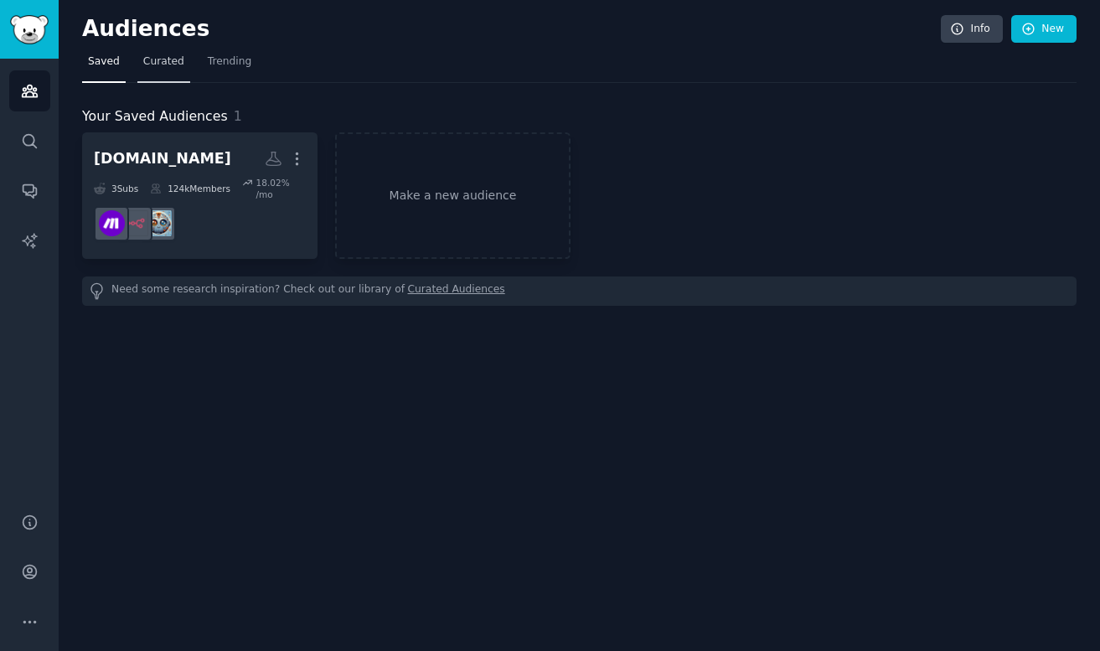
click at [160, 60] on span "Curated" at bounding box center [163, 61] width 41 height 15
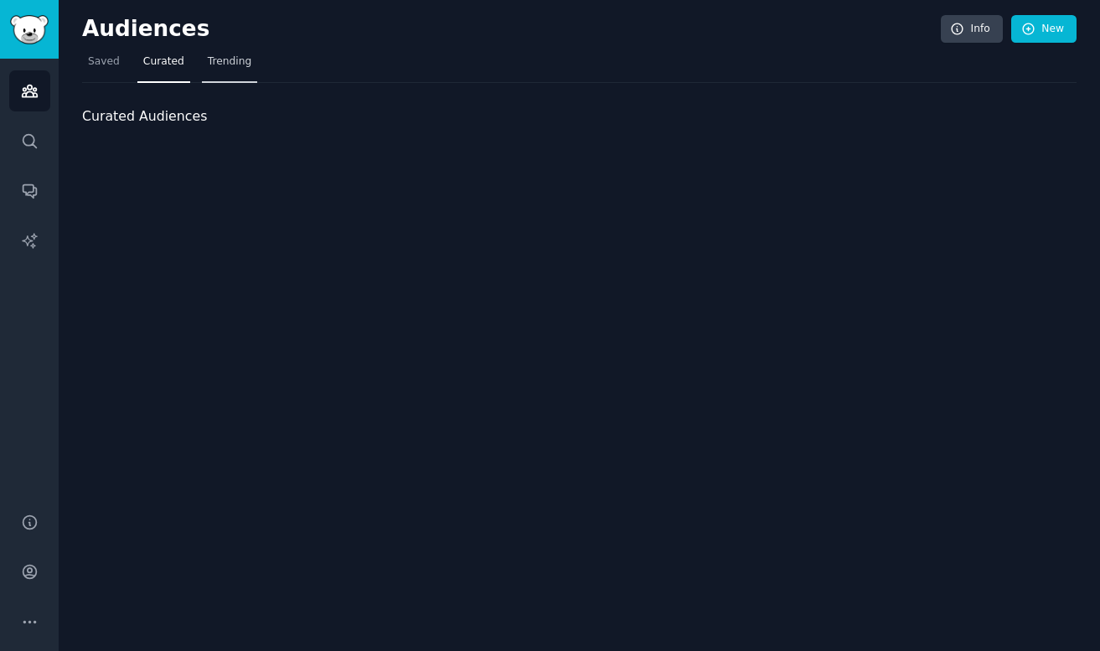
click at [232, 64] on span "Trending" at bounding box center [230, 61] width 44 height 15
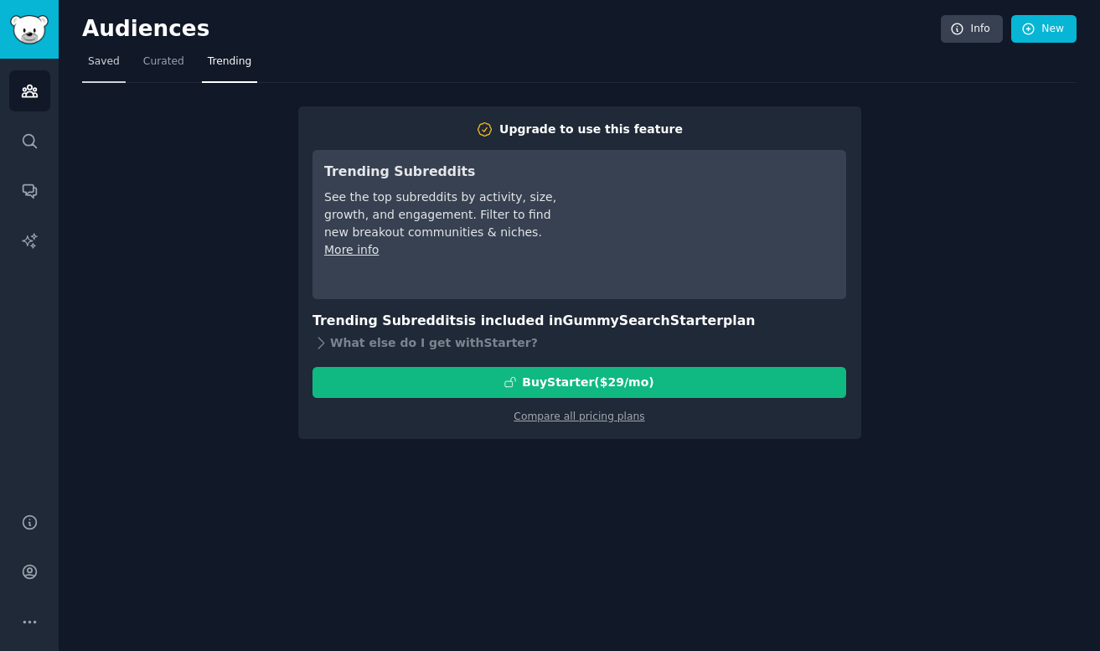
click at [92, 60] on span "Saved" at bounding box center [104, 61] width 32 height 15
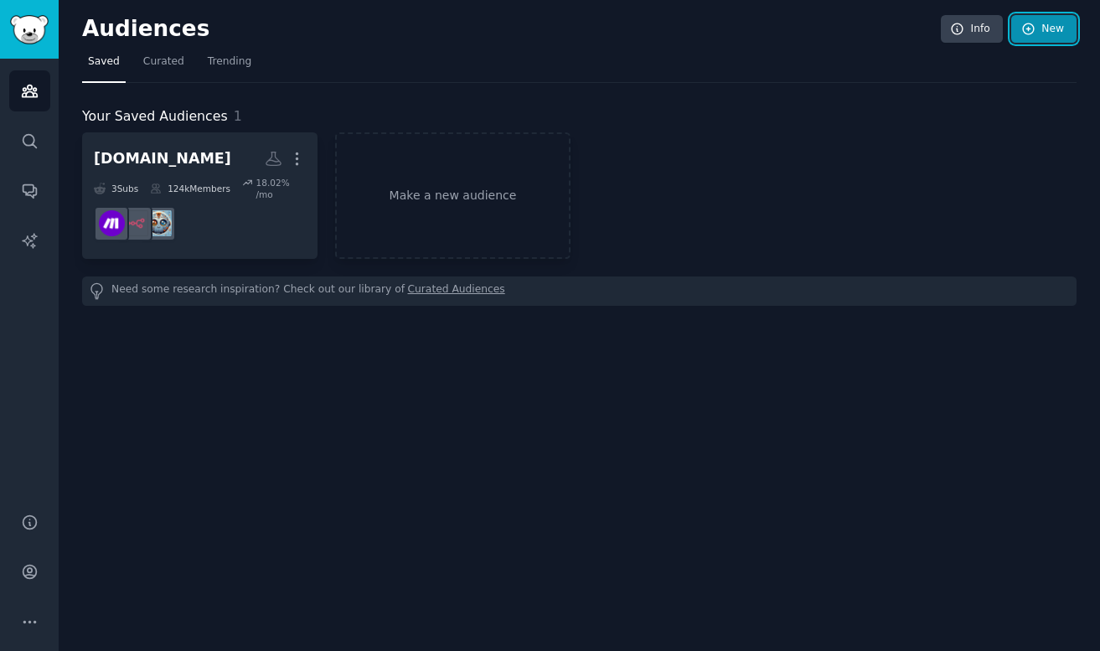
click at [1059, 23] on link "New" at bounding box center [1044, 29] width 65 height 28
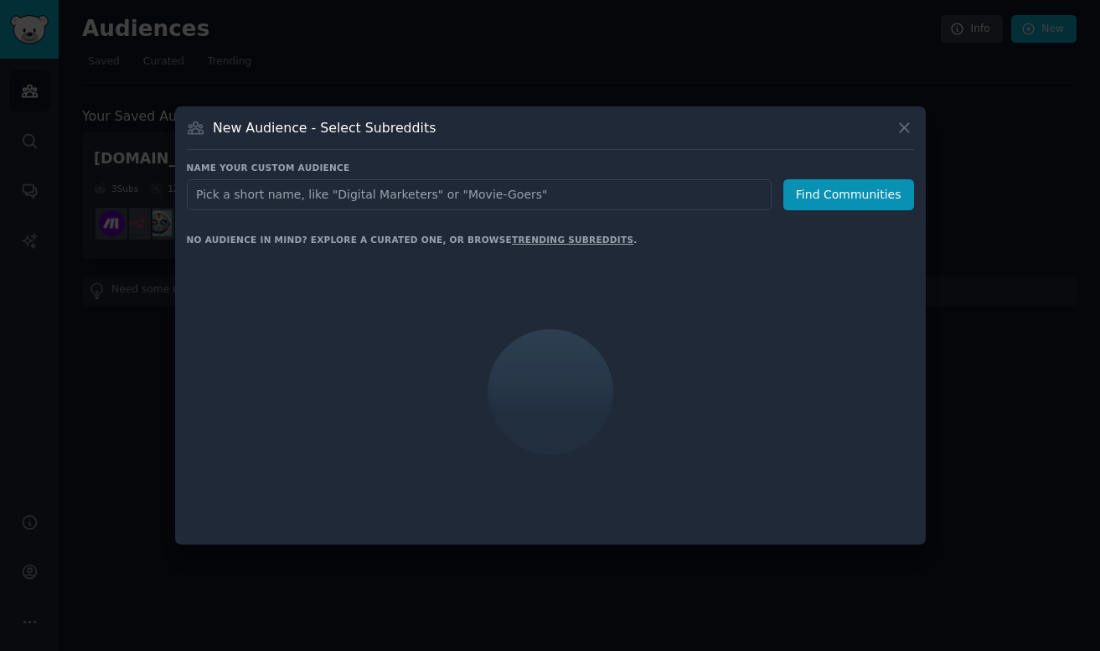
click at [580, 193] on input "text" at bounding box center [479, 194] width 585 height 31
click at [898, 125] on icon at bounding box center [905, 128] width 18 height 18
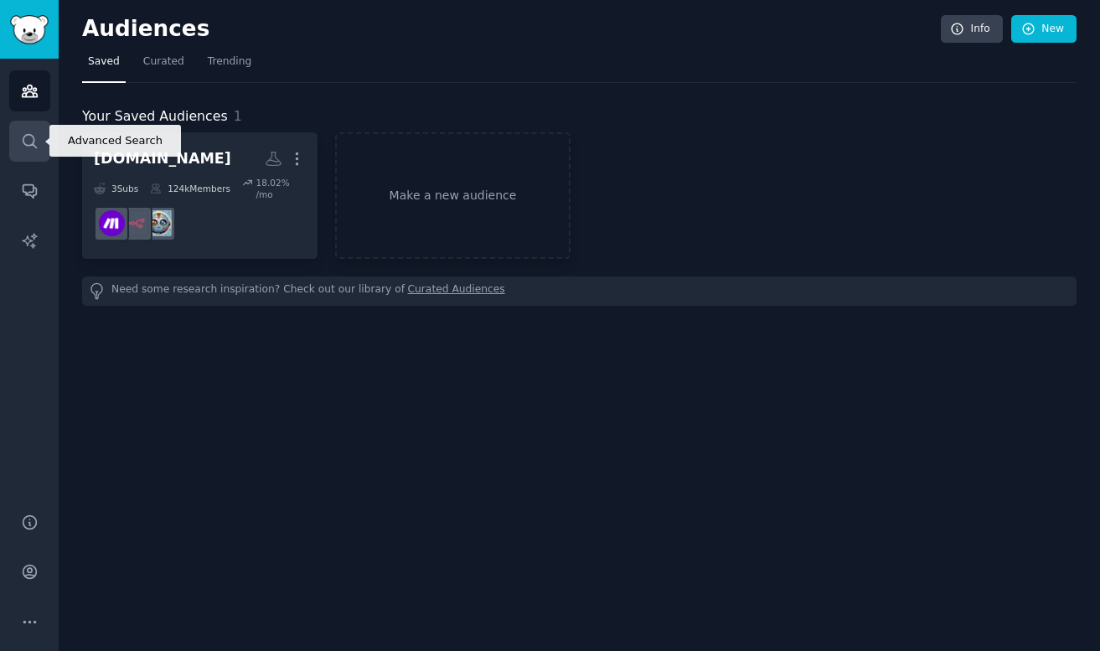
click at [37, 141] on icon "Sidebar" at bounding box center [30, 141] width 18 height 18
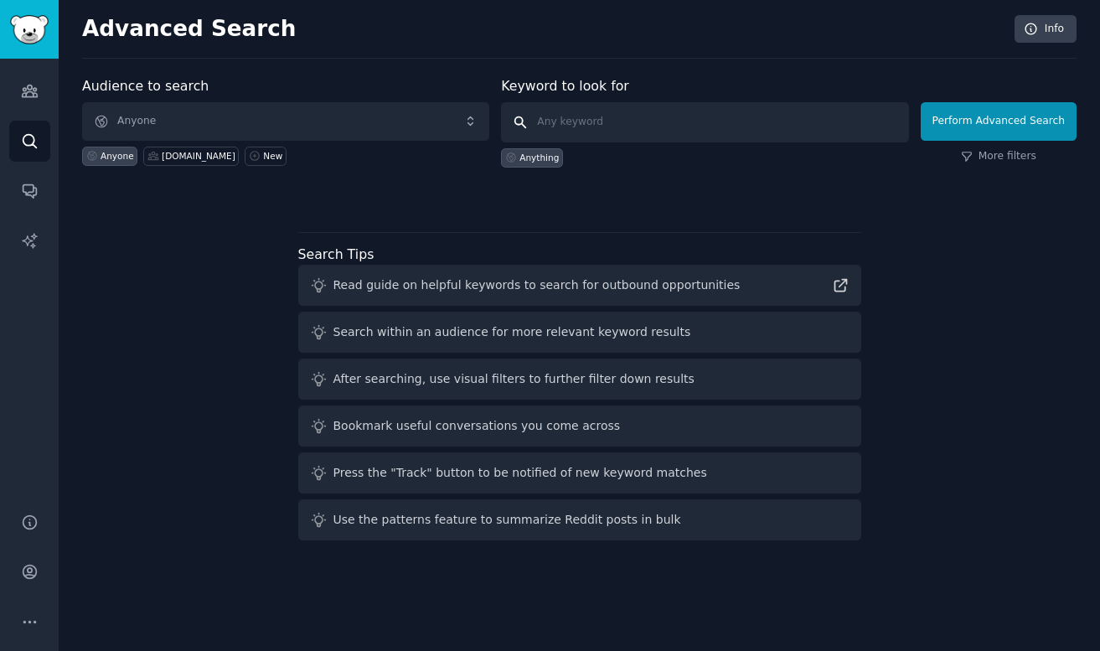
click at [611, 124] on input "text" at bounding box center [704, 122] width 407 height 40
click at [24, 194] on icon "Sidebar" at bounding box center [30, 191] width 18 height 18
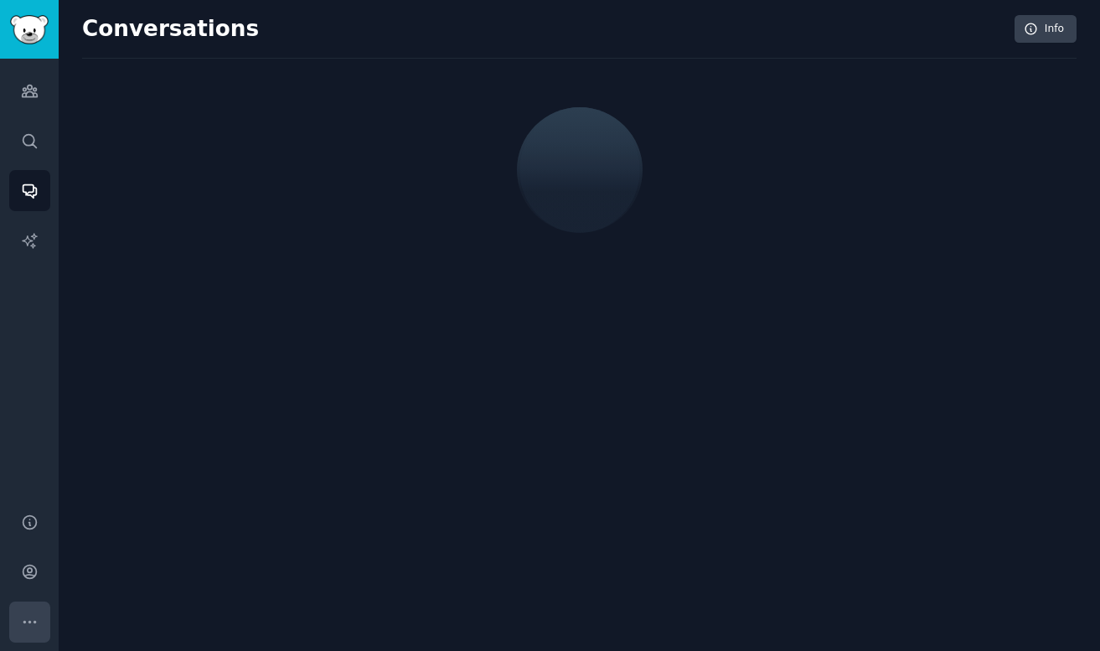
click at [33, 623] on icon "Sidebar" at bounding box center [29, 622] width 12 height 2
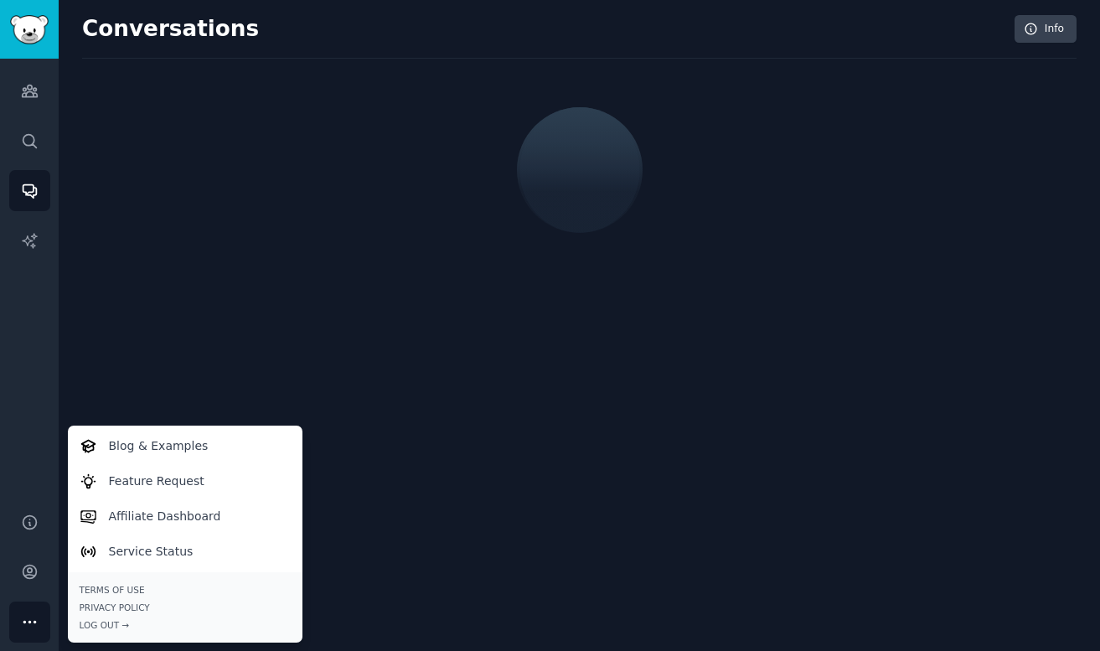
click at [28, 436] on div "Audiences Search Conversations AI Reports" at bounding box center [29, 276] width 59 height 434
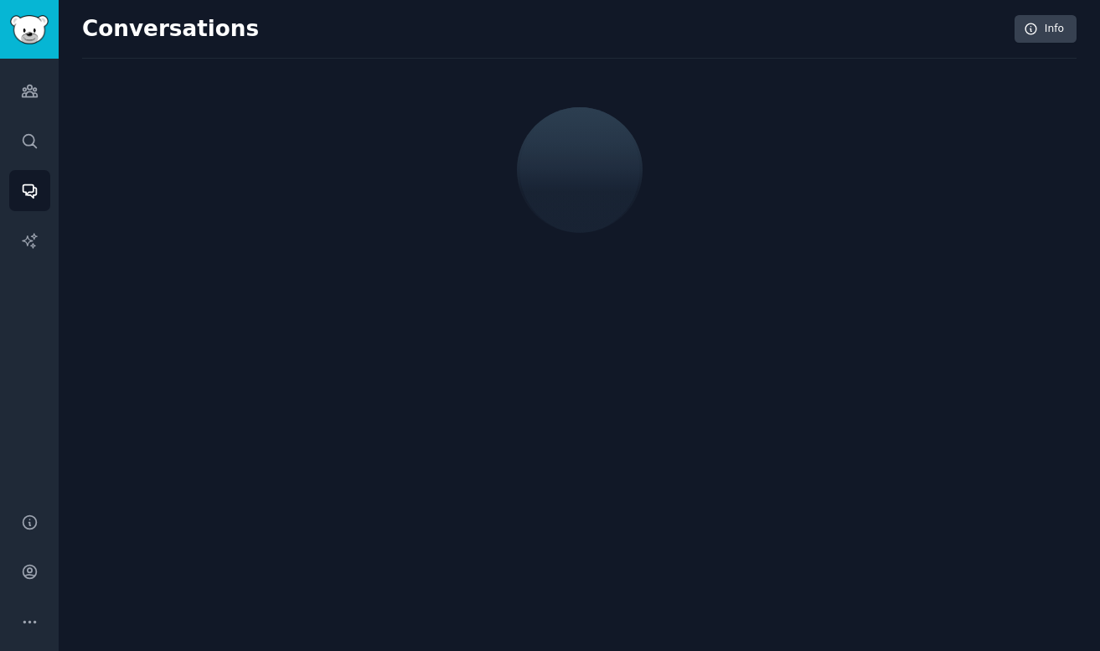
drag, startPoint x: 591, startPoint y: 191, endPoint x: 614, endPoint y: 191, distance: 23.5
click at [598, 191] on div at bounding box center [579, 170] width 124 height 129
